Goal: Transaction & Acquisition: Register for event/course

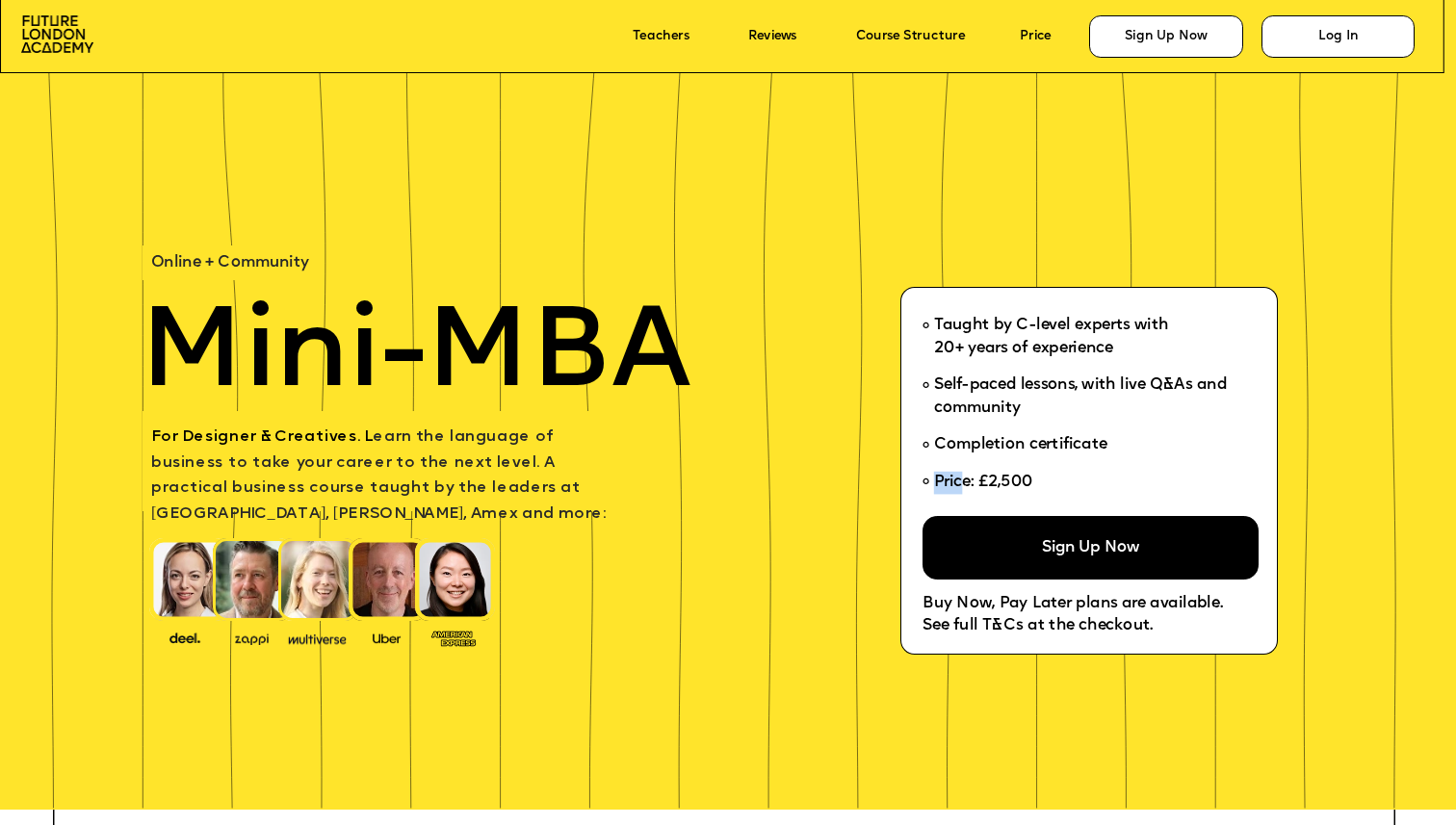
drag, startPoint x: 963, startPoint y: 481, endPoint x: 1052, endPoint y: 481, distance: 89.0
click at [1052, 481] on li "Price: £2,500" at bounding box center [1083, 486] width 321 height 45
drag, startPoint x: 1041, startPoint y: 450, endPoint x: 957, endPoint y: 434, distance: 85.5
click at [957, 434] on span "Completion certificate" at bounding box center [1021, 445] width 174 height 23
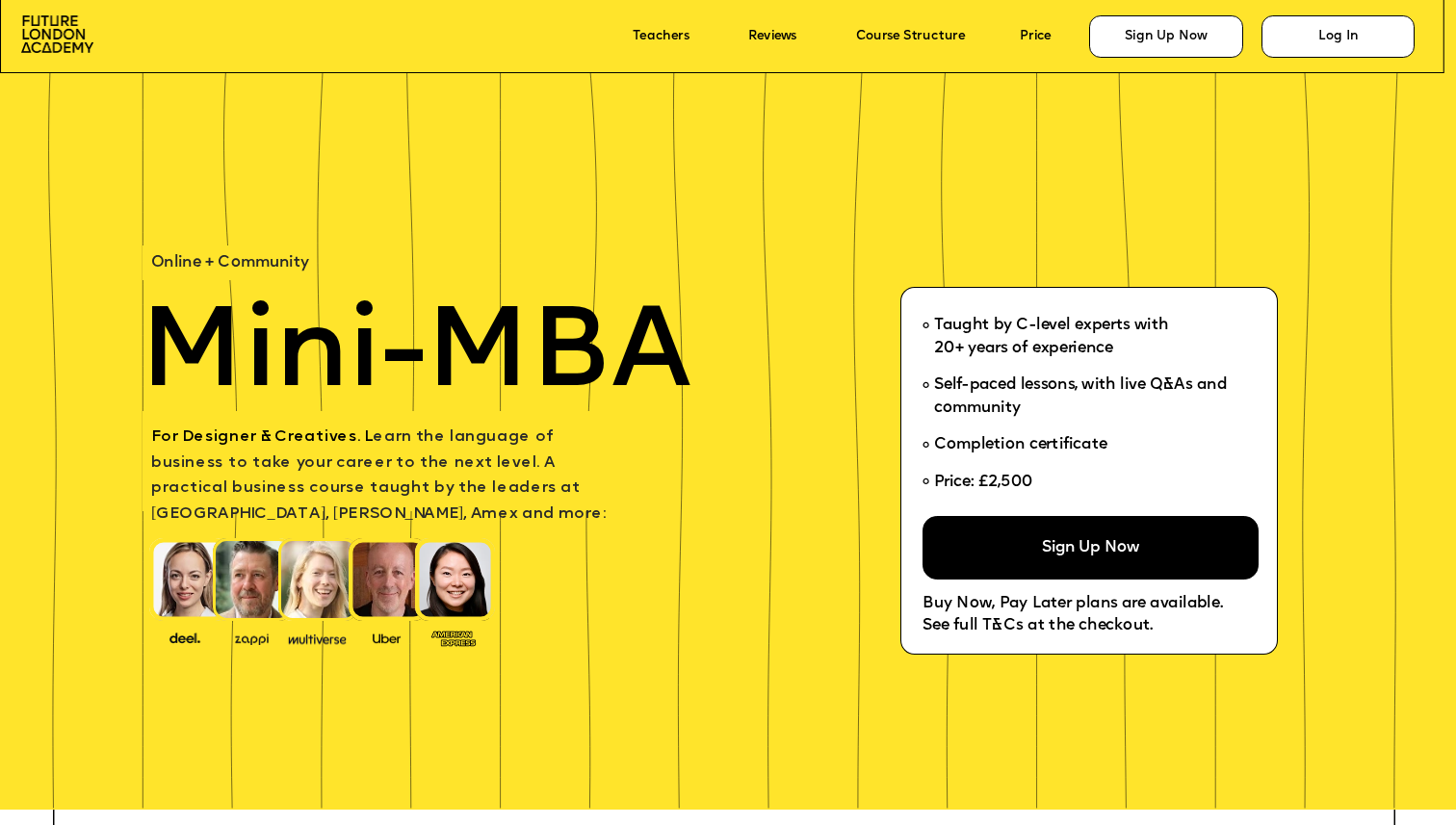
click at [957, 433] on li "Completion certificate" at bounding box center [1083, 445] width 321 height 37
drag, startPoint x: 1158, startPoint y: 627, endPoint x: 1098, endPoint y: 624, distance: 60.1
click at [1098, 625] on p "See full T&Cs at the checkout." at bounding box center [1194, 627] width 544 height 23
click at [1098, 624] on span "See full T&Cs at the checkout." at bounding box center [1037, 627] width 230 height 16
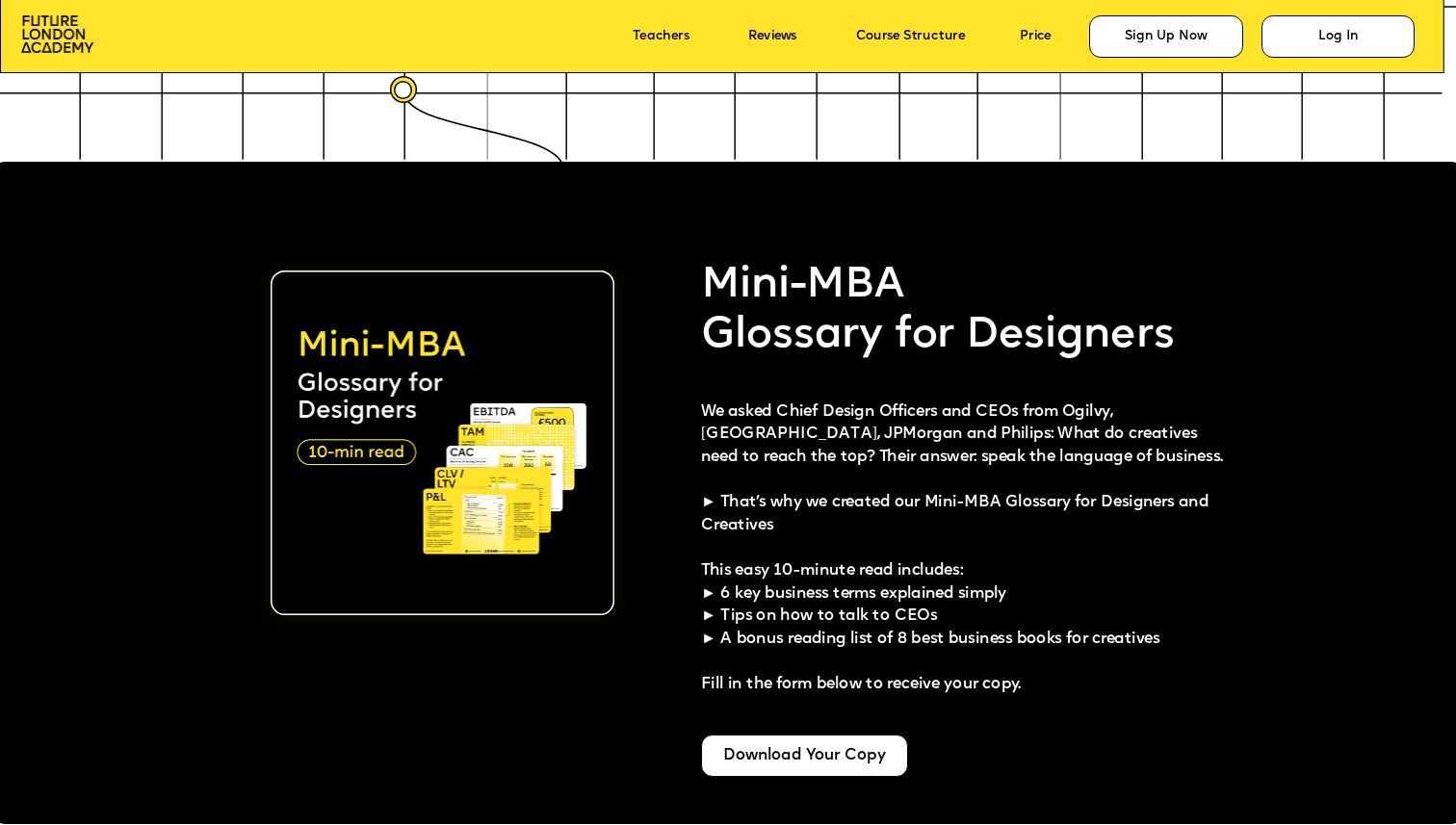
scroll to position [3621, 0]
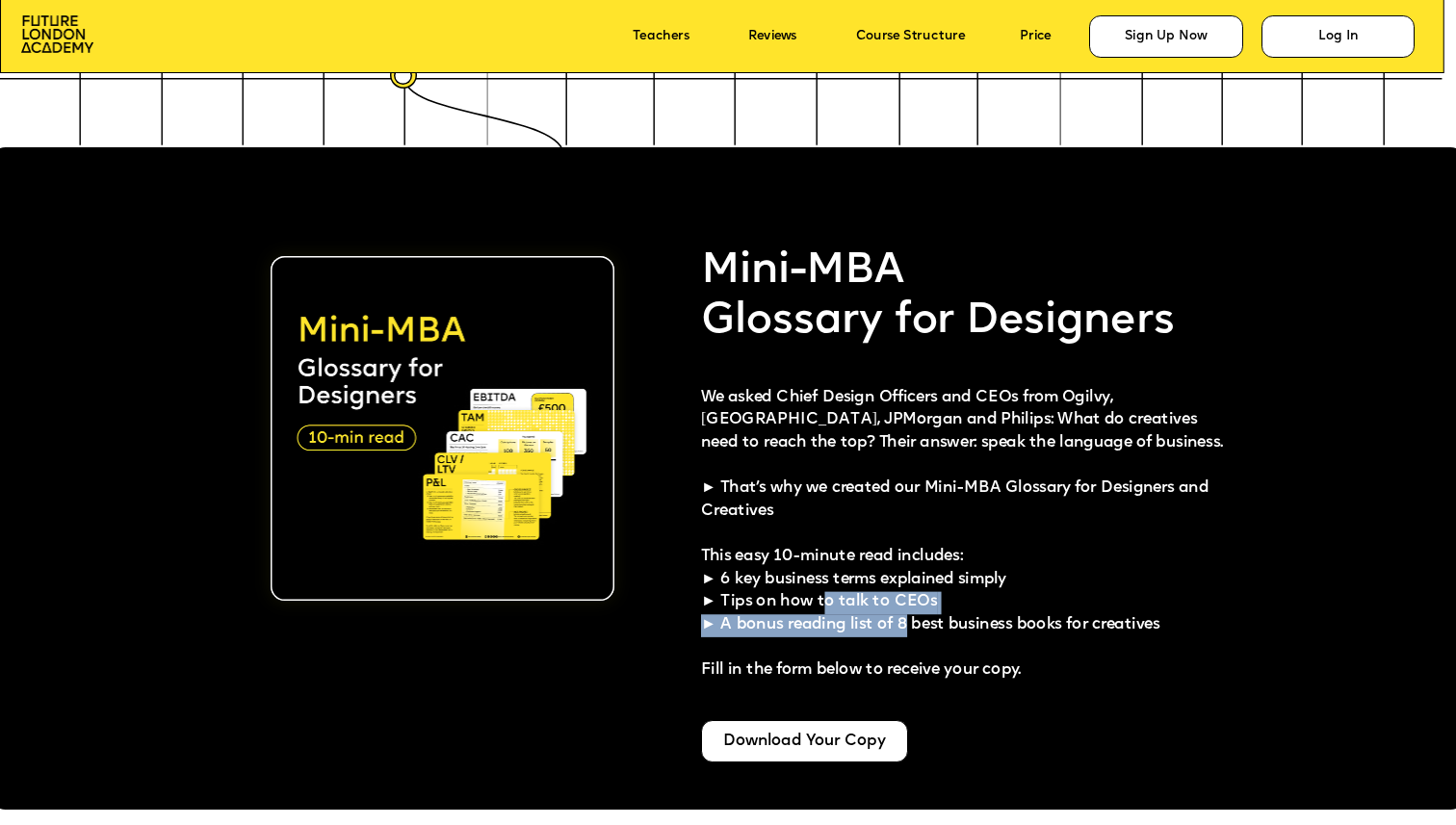
drag, startPoint x: 905, startPoint y: 624, endPoint x: 822, endPoint y: 608, distance: 84.5
click at [823, 609] on span "This easy 10-minute read includes: ► 6 key business terms explained simply ► Ti…" at bounding box center [930, 614] width 459 height 129
click at [822, 608] on span "This easy 10-minute read includes: ► 6 key business terms explained simply ► Ti…" at bounding box center [930, 614] width 459 height 129
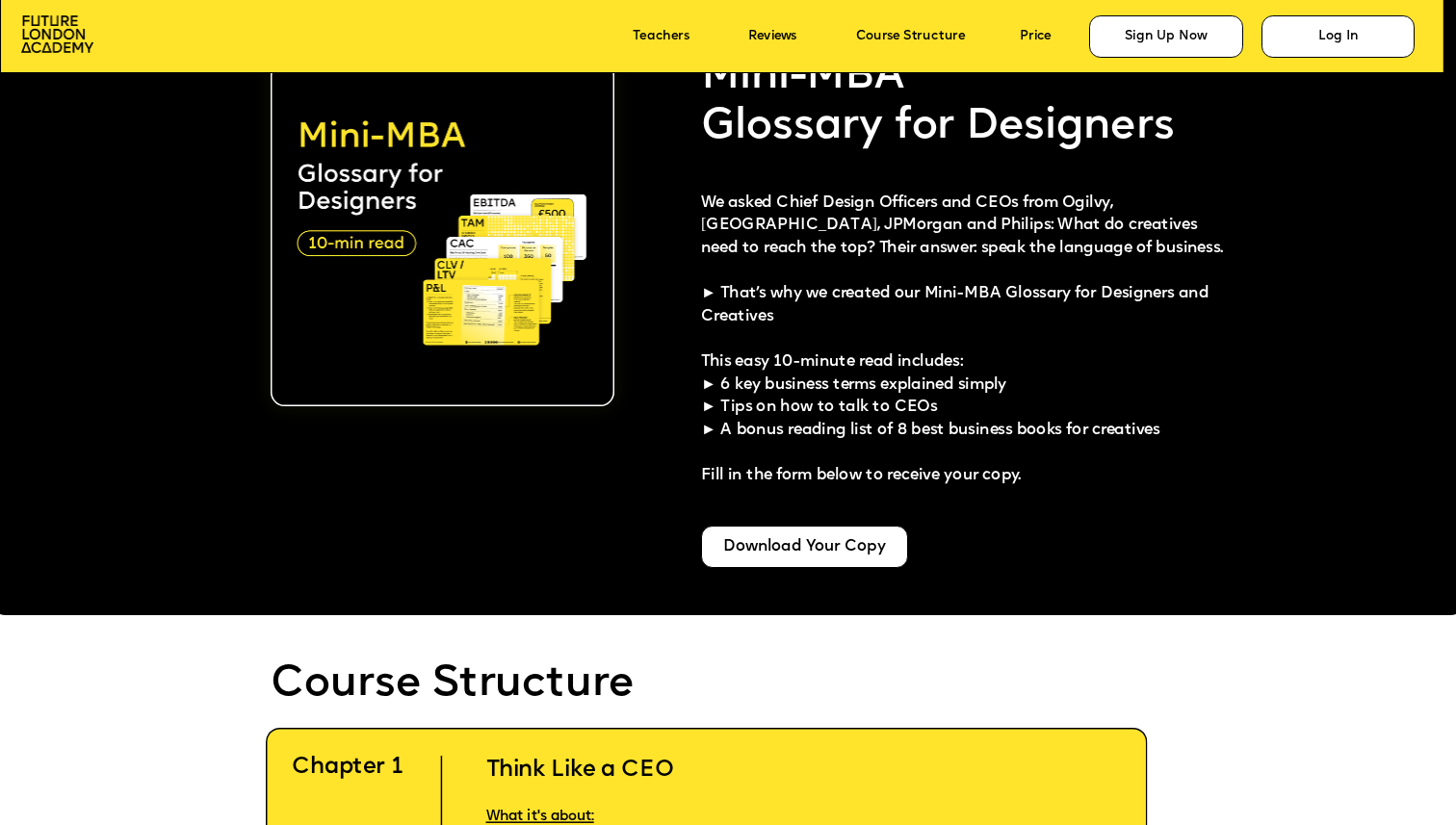
scroll to position [3822, 0]
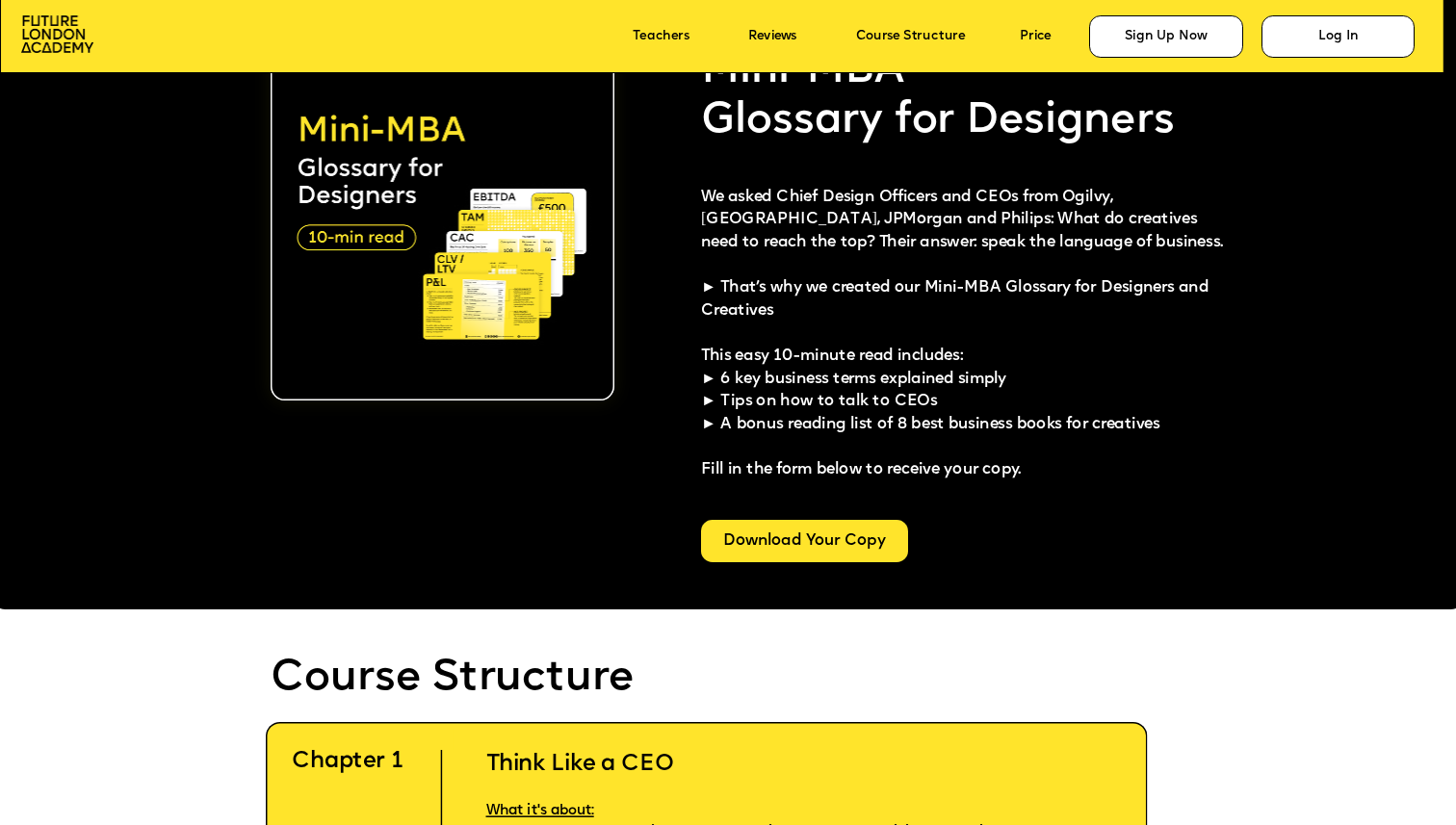
click at [796, 530] on div "Download Your Copy" at bounding box center [805, 540] width 208 height 43
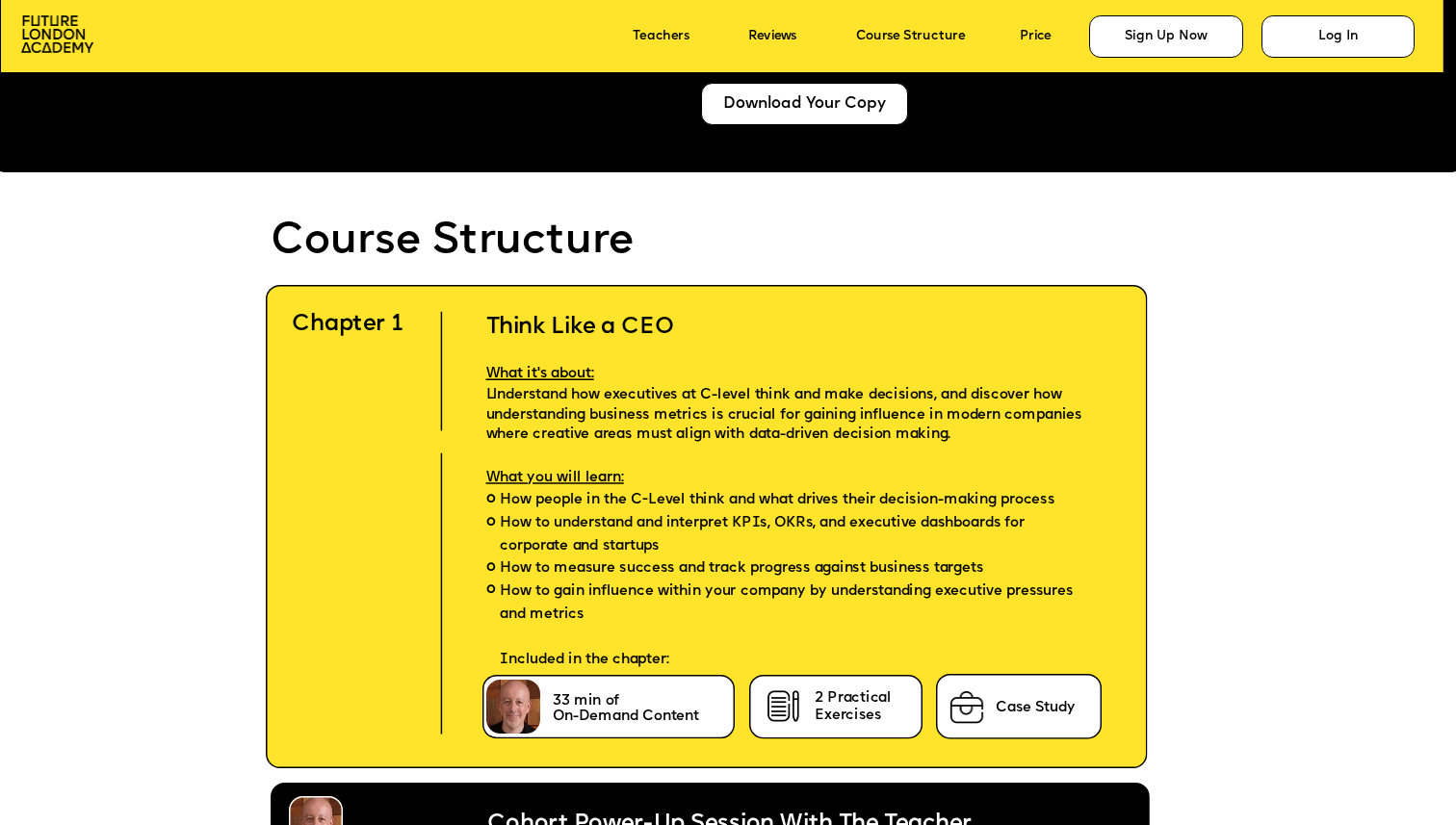
scroll to position [4261, 0]
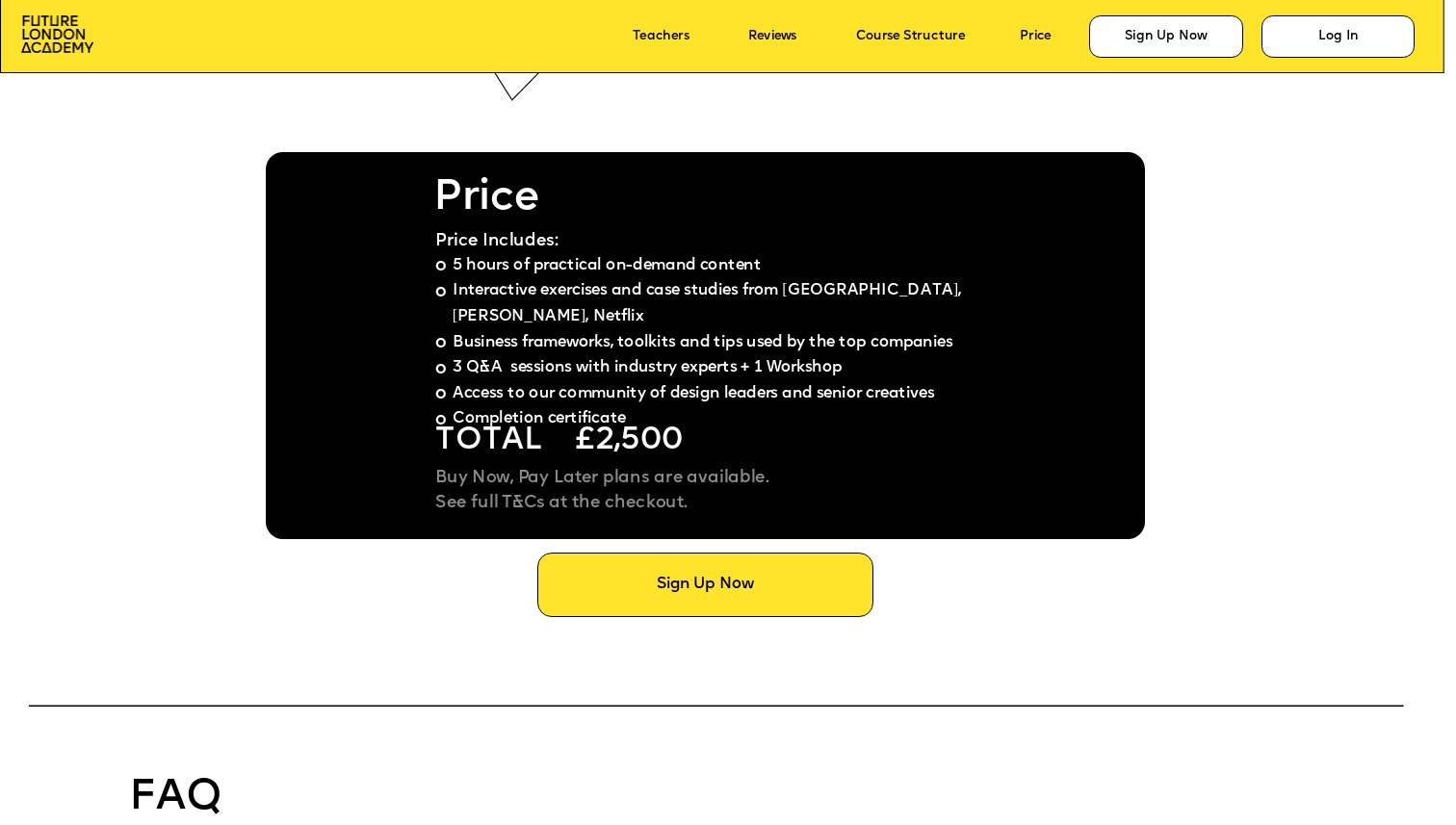
scroll to position [11225, 0]
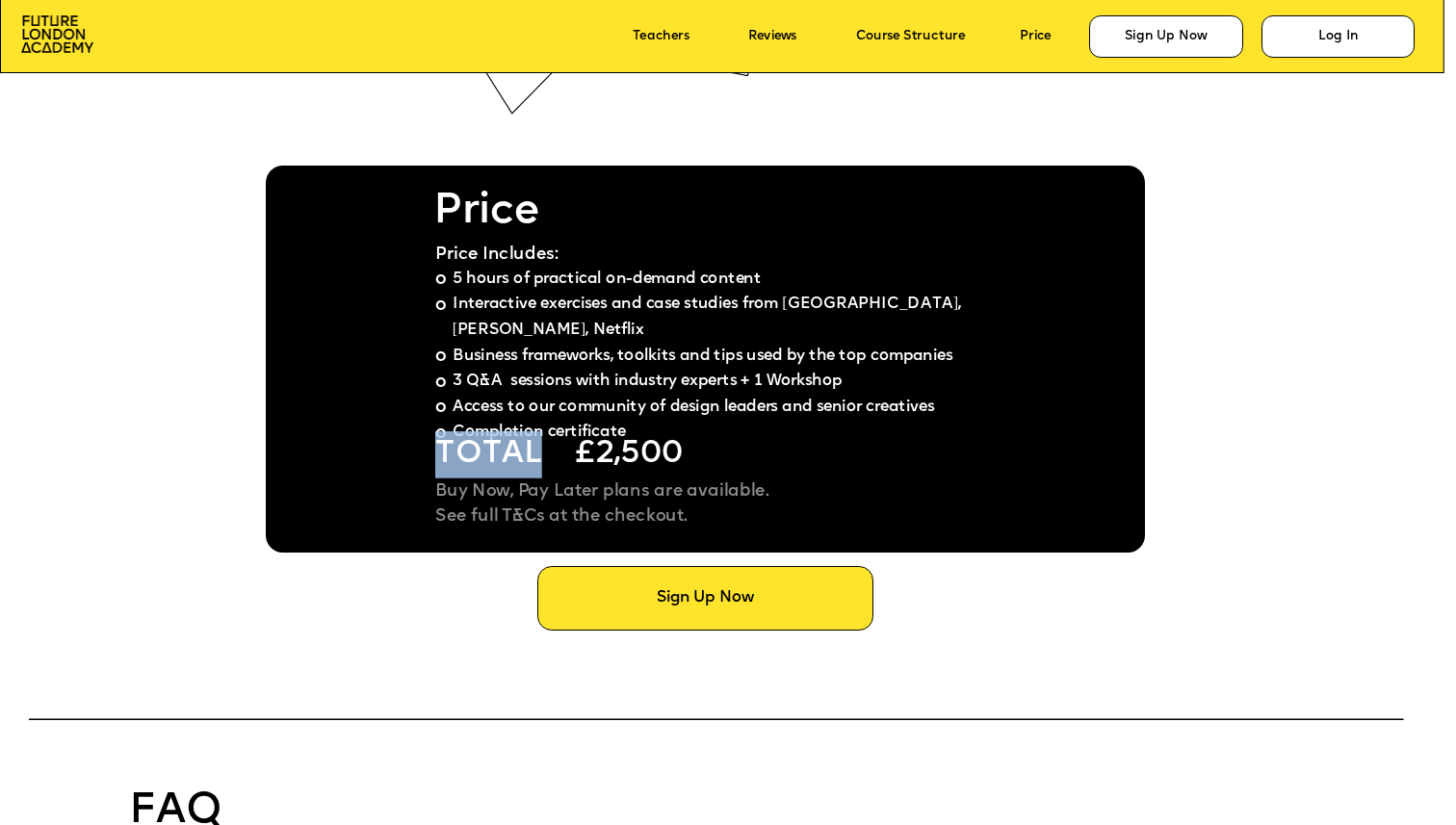
drag, startPoint x: 593, startPoint y: 457, endPoint x: 677, endPoint y: 455, distance: 84.0
click at [677, 455] on span "£2,500" at bounding box center [628, 455] width 108 height 30
